Goal: Obtain resource: Download file/media

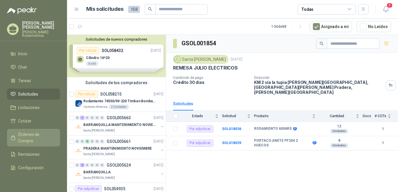
click at [33, 131] on span "Órdenes de Compra" at bounding box center [36, 137] width 36 height 13
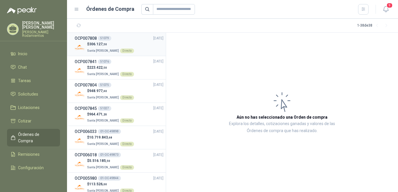
click at [100, 38] on div "51079" at bounding box center [104, 38] width 13 height 5
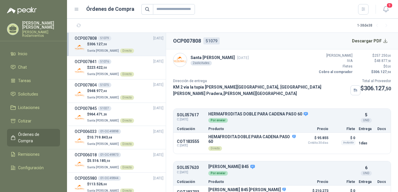
scroll to position [11, 0]
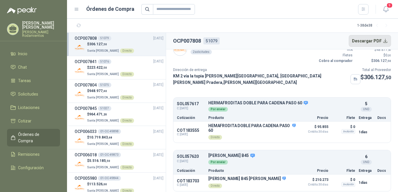
click at [385, 41] on button "Descargar PDF" at bounding box center [370, 41] width 43 height 12
click at [103, 60] on div "51076" at bounding box center [104, 61] width 13 height 5
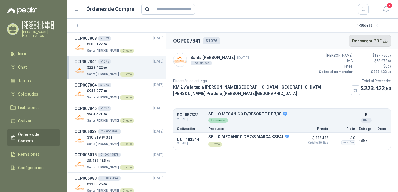
click at [385, 41] on button "Descargar PDF" at bounding box center [370, 41] width 43 height 12
click at [385, 42] on button "Descargar PDF" at bounding box center [370, 41] width 43 height 12
click at [103, 83] on div "51075" at bounding box center [104, 84] width 13 height 5
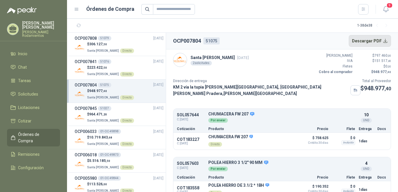
click at [386, 39] on button "Descargar PDF" at bounding box center [370, 41] width 43 height 12
click at [101, 108] on div "51027" at bounding box center [104, 108] width 13 height 5
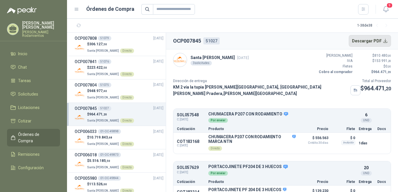
click at [387, 41] on button "Descargar PDF" at bounding box center [370, 41] width 43 height 12
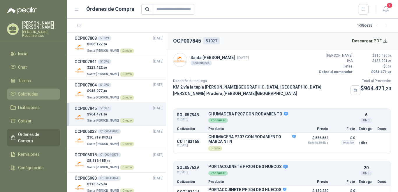
click at [34, 91] on span "Solicitudes" at bounding box center [28, 94] width 20 height 6
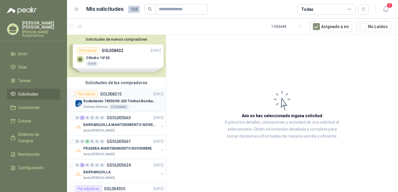
click at [123, 93] on div "Por cotizar SOL058215 [DATE]" at bounding box center [119, 93] width 88 height 7
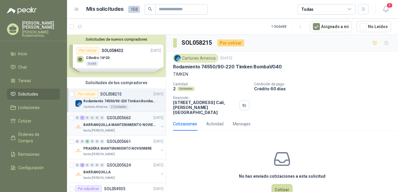
click at [129, 116] on p "GSOL005663" at bounding box center [119, 117] width 24 height 4
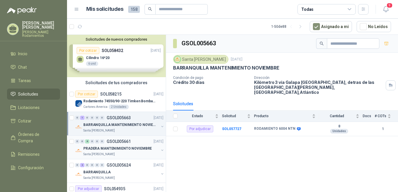
click at [129, 142] on p "GSOL005661" at bounding box center [119, 141] width 24 height 4
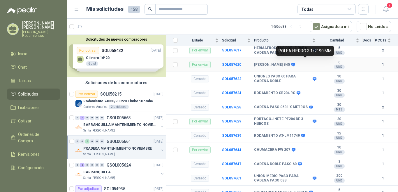
scroll to position [305, 0]
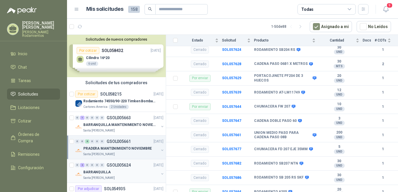
click at [121, 164] on p "GSOL005624" at bounding box center [119, 165] width 24 height 4
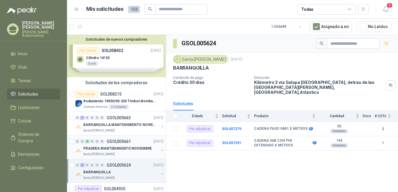
scroll to position [58, 0]
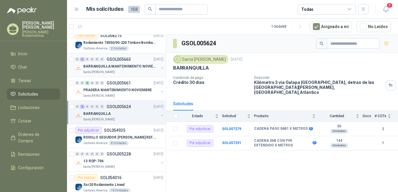
click at [129, 58] on p "GSOL005663" at bounding box center [119, 59] width 24 height 4
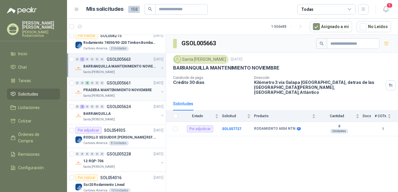
click at [124, 83] on p "GSOL005661" at bounding box center [119, 83] width 24 height 4
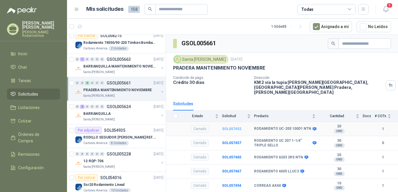
click at [236, 127] on b "SOL057452" at bounding box center [231, 129] width 19 height 4
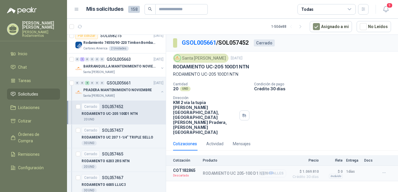
click at [273, 169] on button "Detalles" at bounding box center [272, 173] width 27 height 8
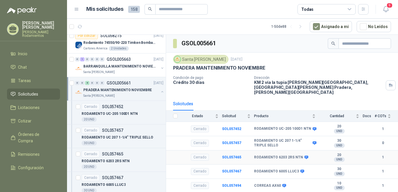
scroll to position [29, 0]
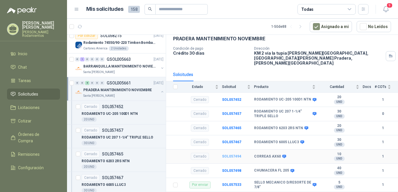
click at [226, 154] on b "SOL057494" at bounding box center [231, 156] width 19 height 4
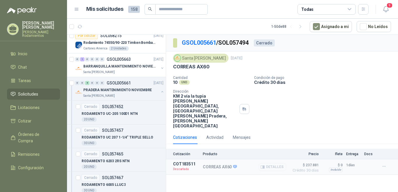
click at [266, 163] on button "Detalles" at bounding box center [272, 167] width 27 height 8
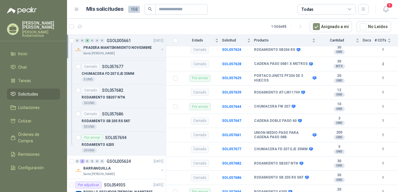
scroll to position [670, 0]
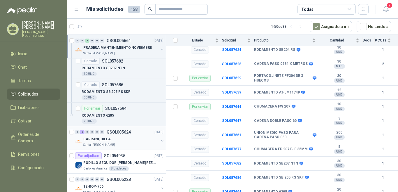
click at [101, 138] on p "BARRANQUILLA" at bounding box center [96, 139] width 27 height 6
